Goal: Transaction & Acquisition: Purchase product/service

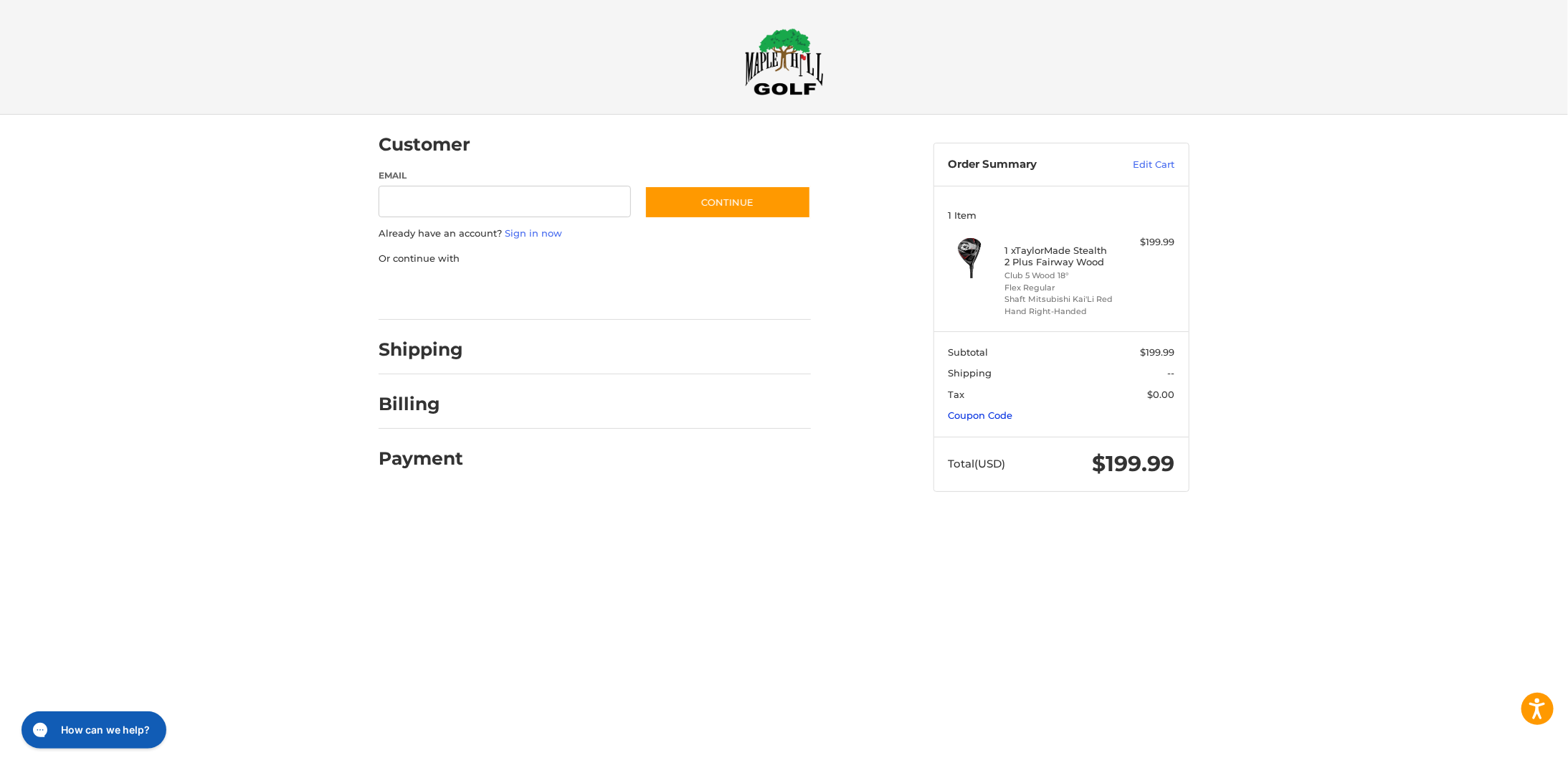
click at [969, 415] on link "Coupon Code" at bounding box center [981, 415] width 64 height 11
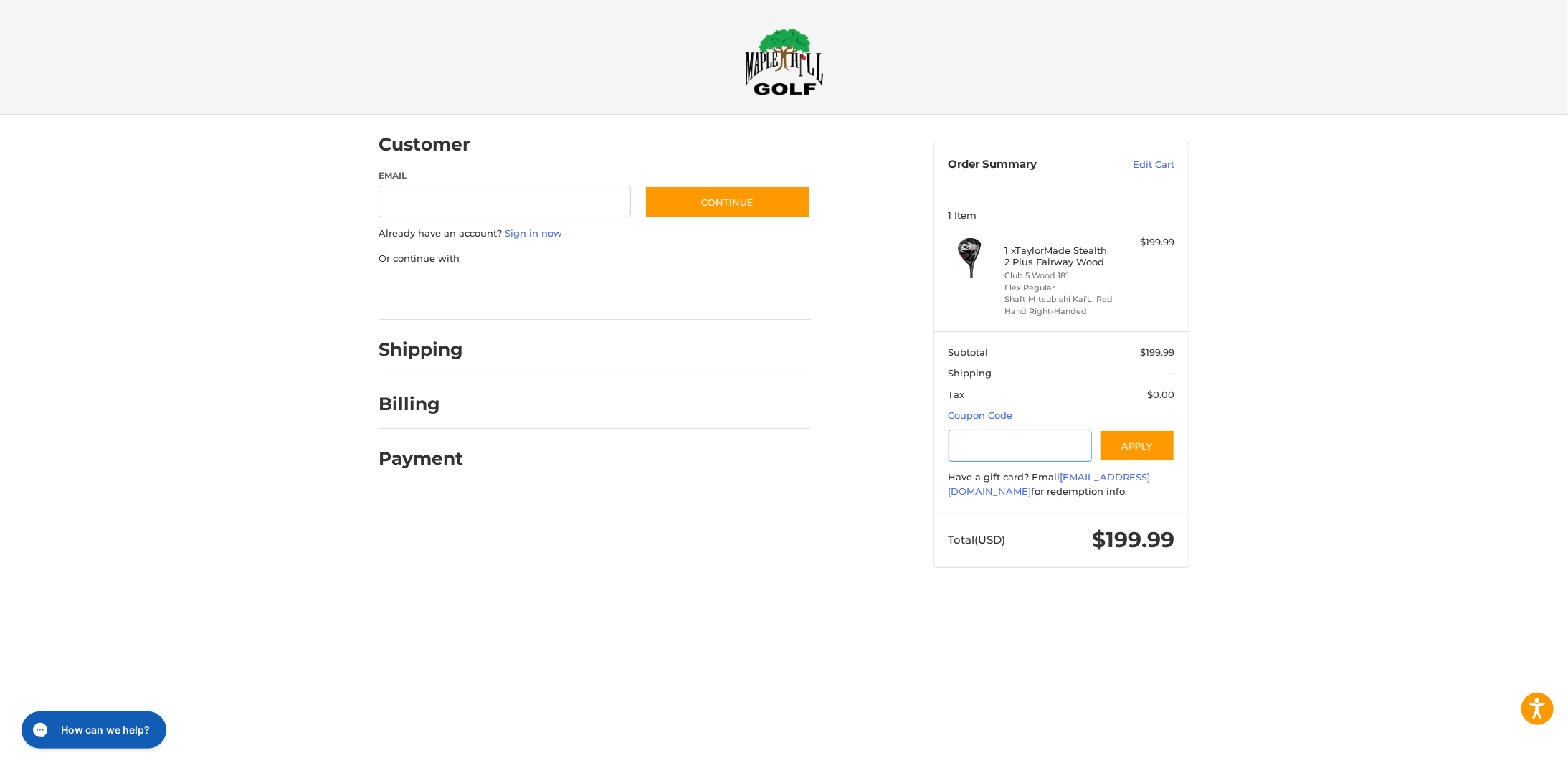
click at [990, 442] on input "Gift Certificate or Coupon Code" at bounding box center [1020, 446] width 144 height 33
paste input "*********"
click at [1133, 438] on button "Apply" at bounding box center [1137, 446] width 76 height 33
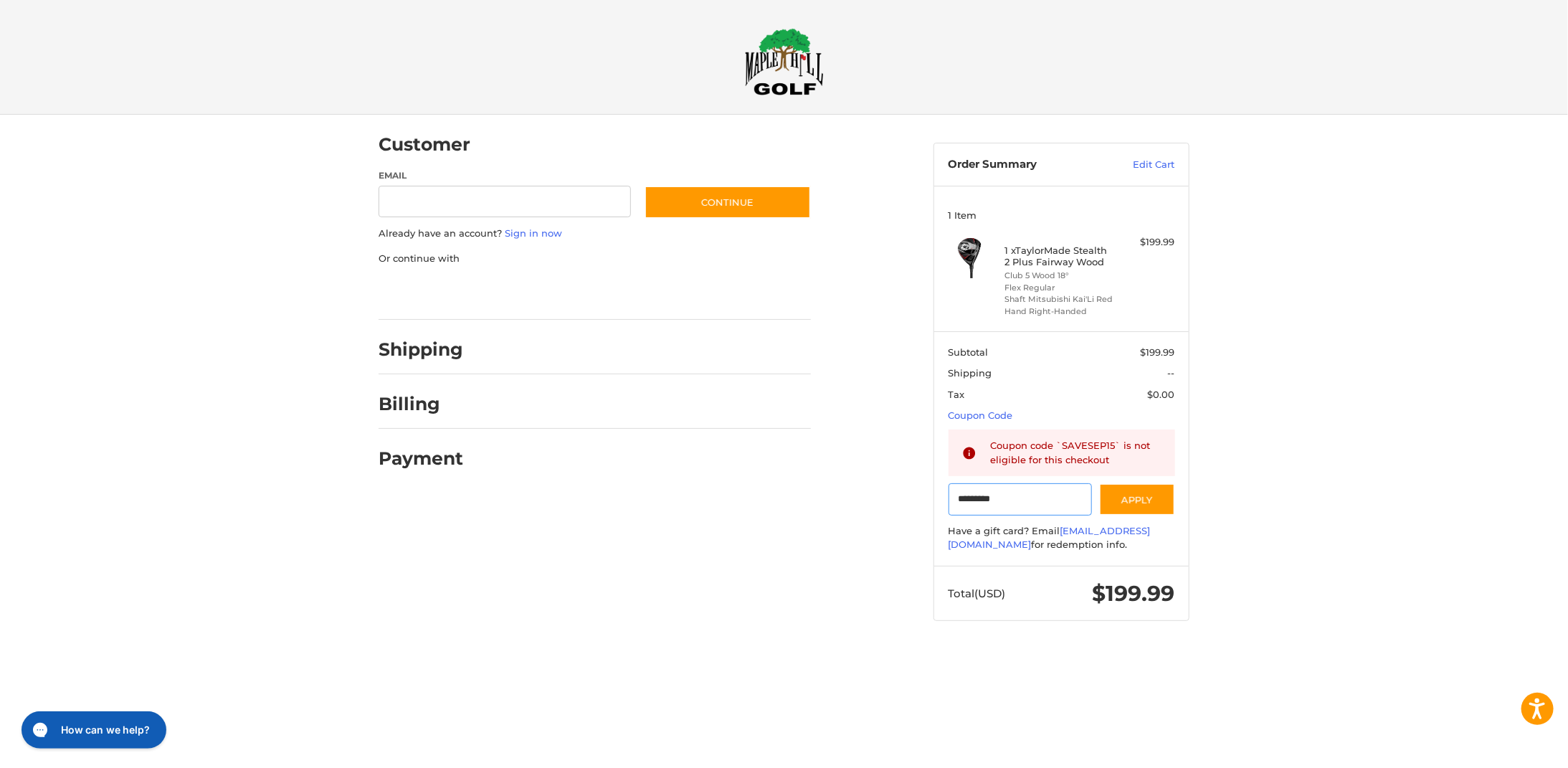
drag, startPoint x: 1007, startPoint y: 495, endPoint x: 945, endPoint y: 498, distance: 62.1
click at [942, 495] on section "Subtotal $199.99 Shipping -- Tax $0.00 Coupon Code Gift Certificate or Coupon C…" at bounding box center [1062, 449] width 255 height 236
paste input "Gift Certificate or Coupon Code"
type input "*********"
click at [1142, 501] on button "Apply" at bounding box center [1137, 499] width 76 height 33
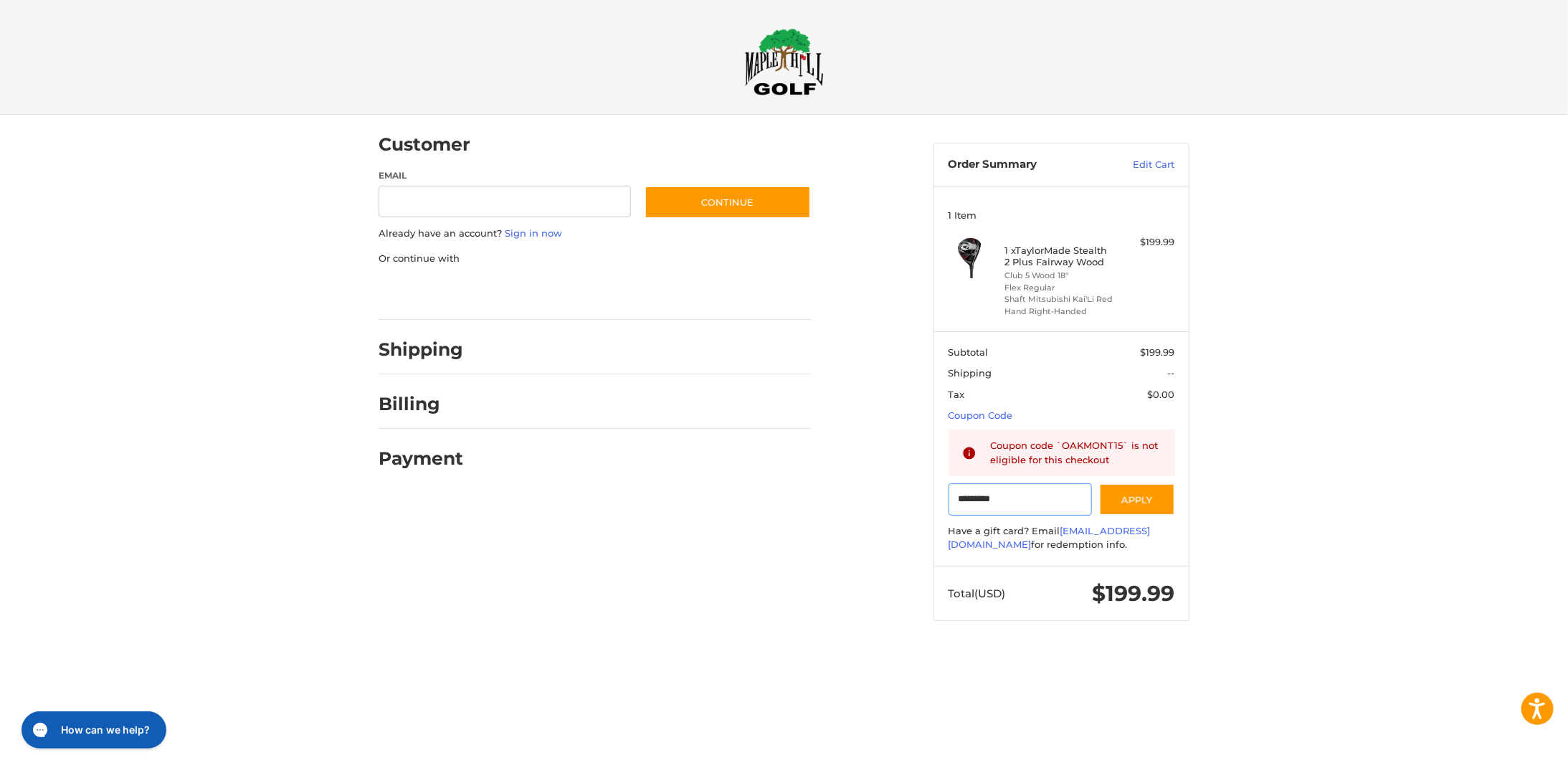
drag, startPoint x: 1052, startPoint y: 497, endPoint x: 900, endPoint y: 493, distance: 152.1
click at [900, 493] on div "Customer Guest Customer Email Subscribe to our newsletter. Continue Already hav…" at bounding box center [784, 381] width 860 height 534
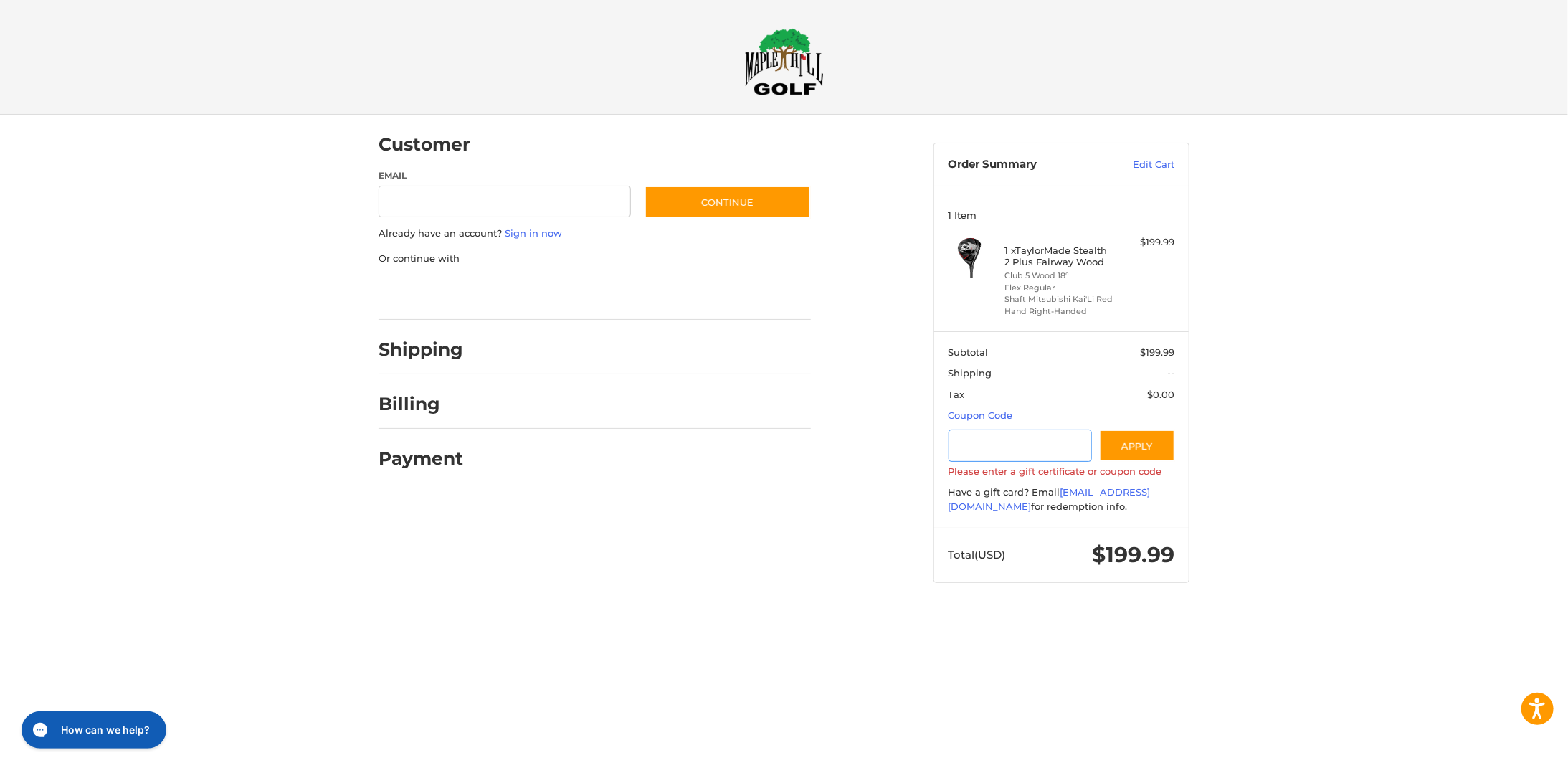
drag, startPoint x: 608, startPoint y: 200, endPoint x: 604, endPoint y: 206, distance: 7.2
click at [379, 217] on div at bounding box center [379, 217] width 0 height 0
click at [863, 365] on ol "Customer Guest Customer Email Subscribe to our newsletter. Continue Already hav…" at bounding box center [623, 298] width 489 height 368
click at [1151, 164] on link "Edit Cart" at bounding box center [1139, 165] width 72 height 14
